Goal: Task Accomplishment & Management: Manage account settings

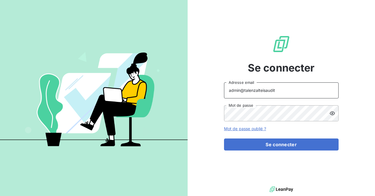
click at [278, 89] on input "admin@talenzalteisaudit" at bounding box center [281, 91] width 115 height 16
type input "admin@talenzalteisauditiledefrance"
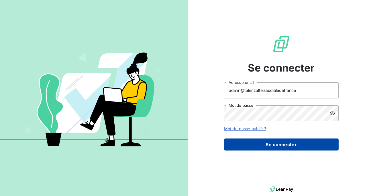
click at [272, 143] on button "Se connecter" at bounding box center [281, 145] width 115 height 12
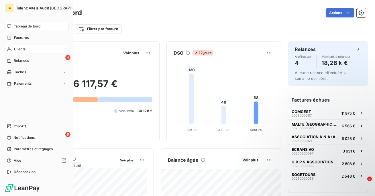
click at [25, 46] on div "Clients" at bounding box center [37, 49] width 64 height 9
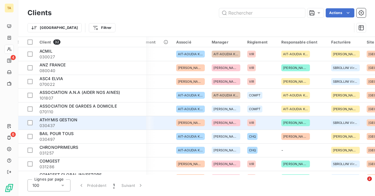
scroll to position [0, 351]
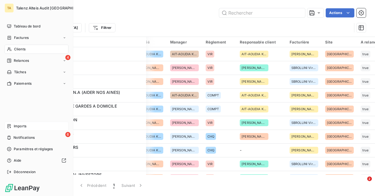
click at [17, 124] on span "Imports" at bounding box center [20, 126] width 13 height 5
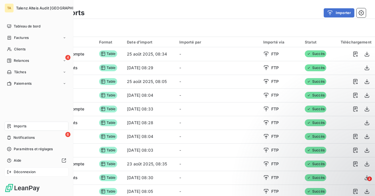
click at [14, 172] on span "Déconnexion" at bounding box center [25, 172] width 22 height 5
